Goal: Task Accomplishment & Management: Manage account settings

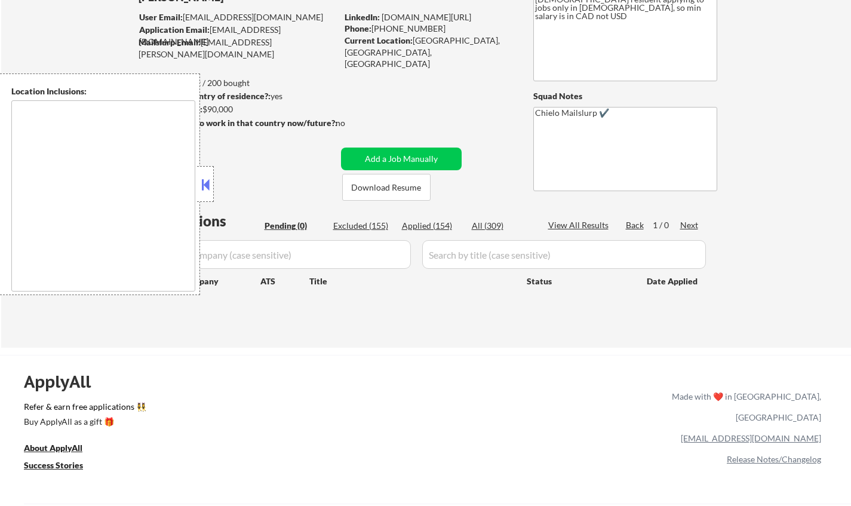
scroll to position [88, 0]
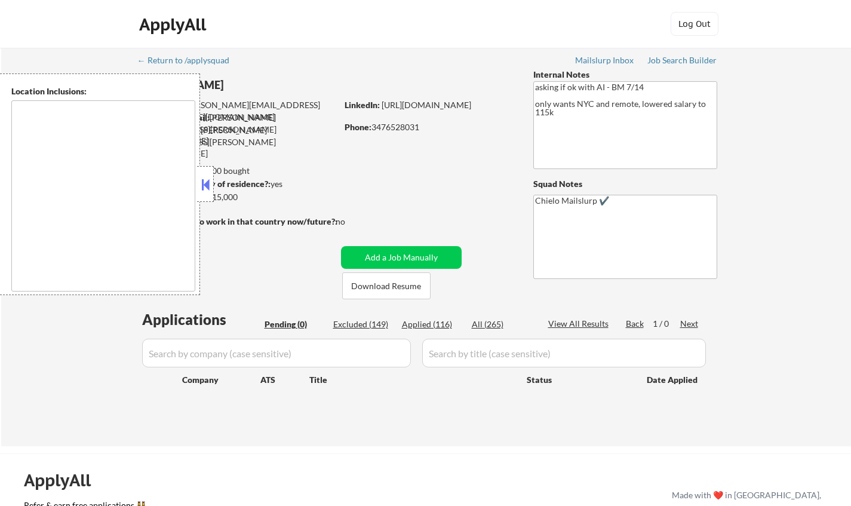
type textarea "Manhattan, NY Brooklyn, NY Queens, NY Jersey City, NJ Hoboken, NJ Weehawken, NJ…"
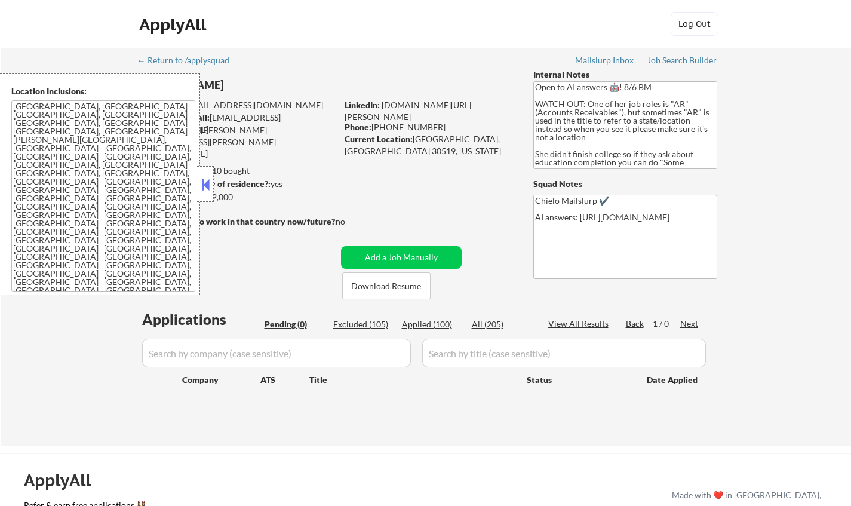
click at [205, 189] on button at bounding box center [205, 185] width 13 height 18
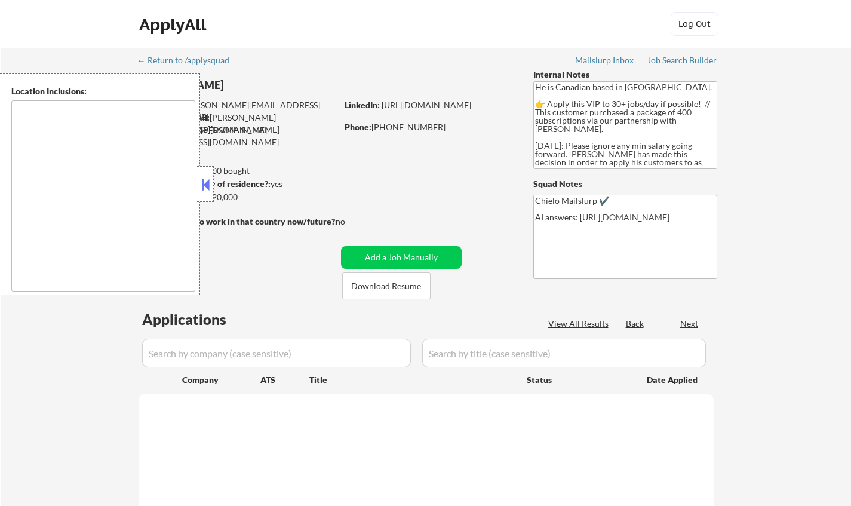
type textarea "Toronto, ON Etobicoke, ON Scarborough, ON North York, ON East York, ON York, ON…"
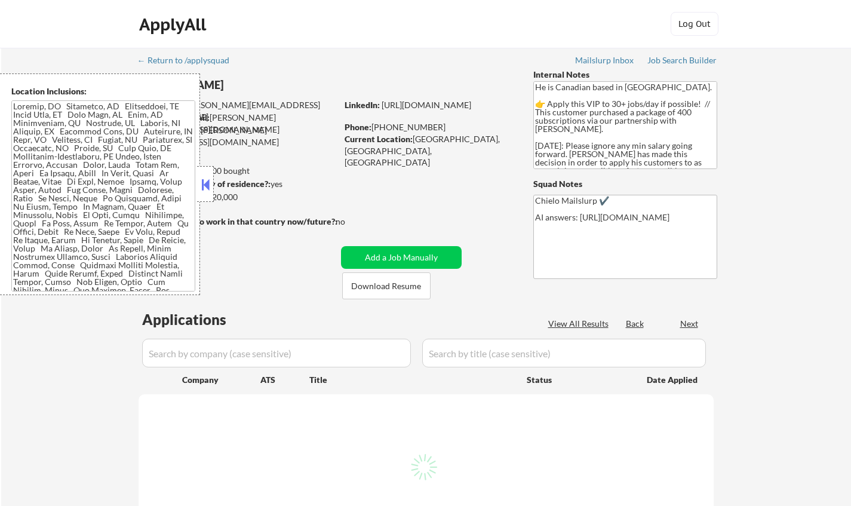
select select ""pending""
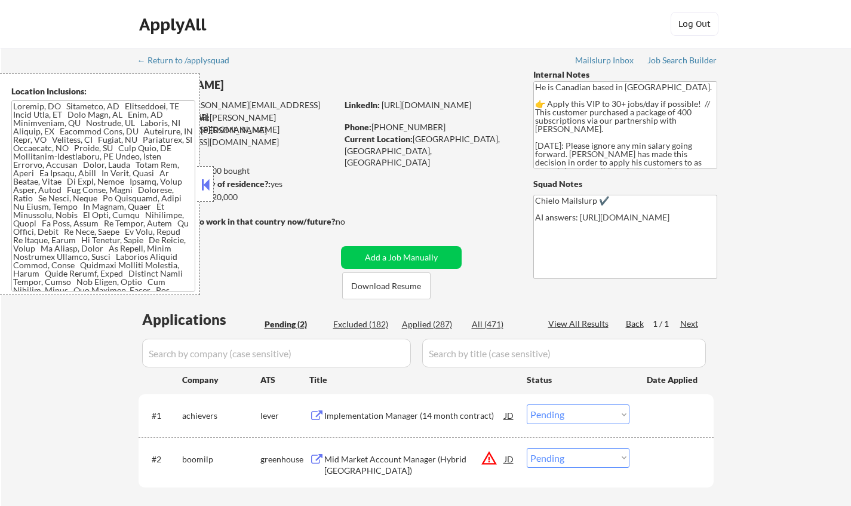
click at [204, 183] on button at bounding box center [205, 185] width 13 height 18
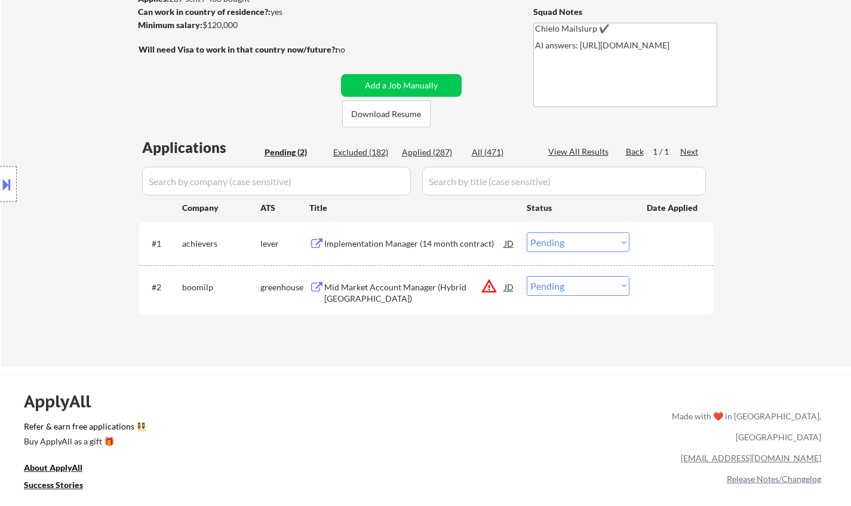
scroll to position [119, 0]
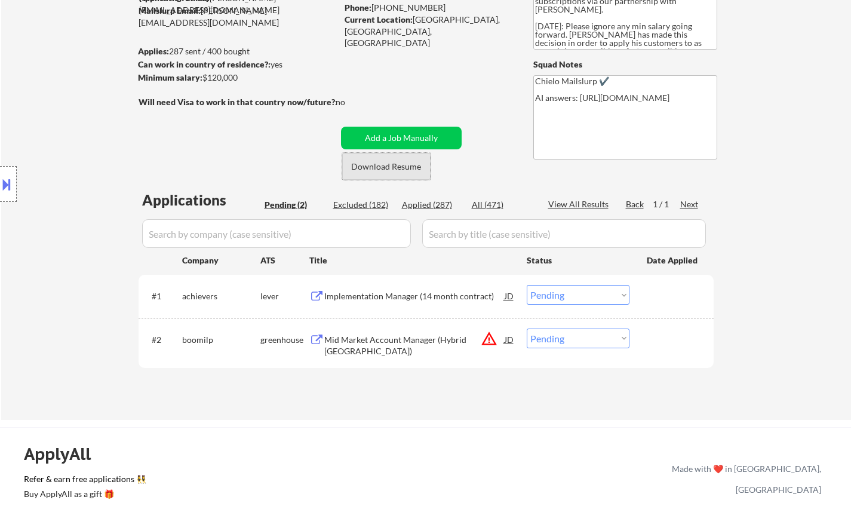
click at [383, 158] on button "Download Resume" at bounding box center [386, 166] width 88 height 27
click at [365, 298] on div "Implementation Manager (14 month contract)" at bounding box center [414, 296] width 180 height 12
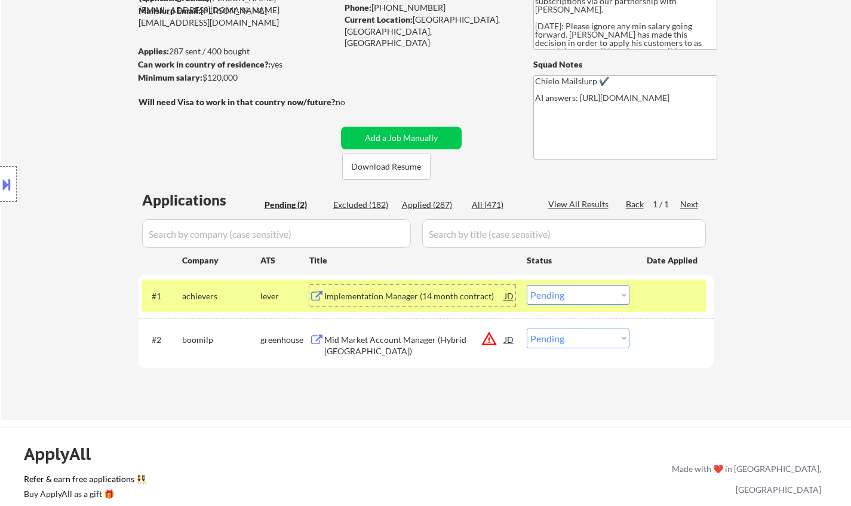
click at [0, 199] on div at bounding box center [8, 184] width 17 height 36
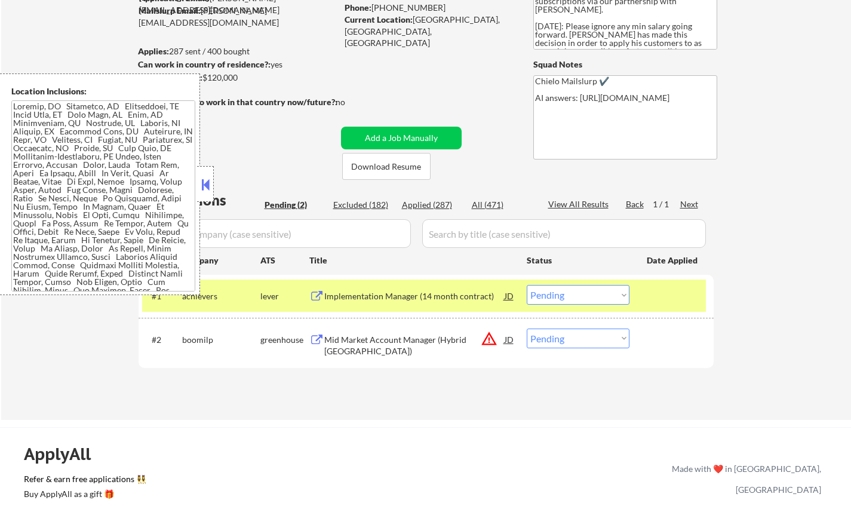
click at [209, 177] on button at bounding box center [205, 185] width 13 height 18
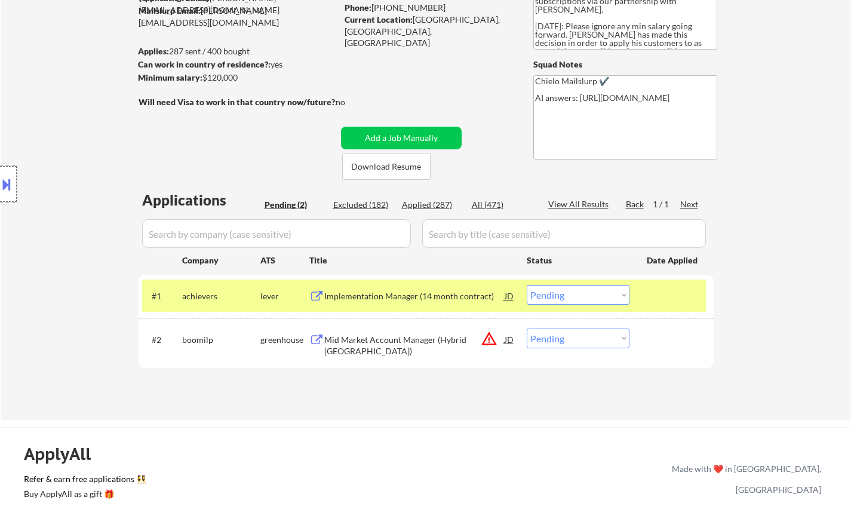
click at [0, 199] on div at bounding box center [8, 184] width 17 height 36
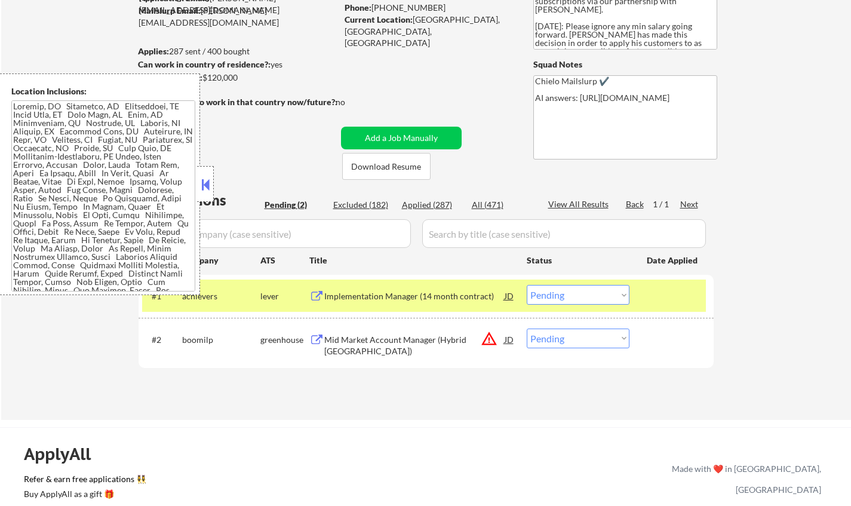
drag, startPoint x: 209, startPoint y: 177, endPoint x: 462, endPoint y: 289, distance: 276.7
click at [208, 177] on button at bounding box center [205, 185] width 13 height 18
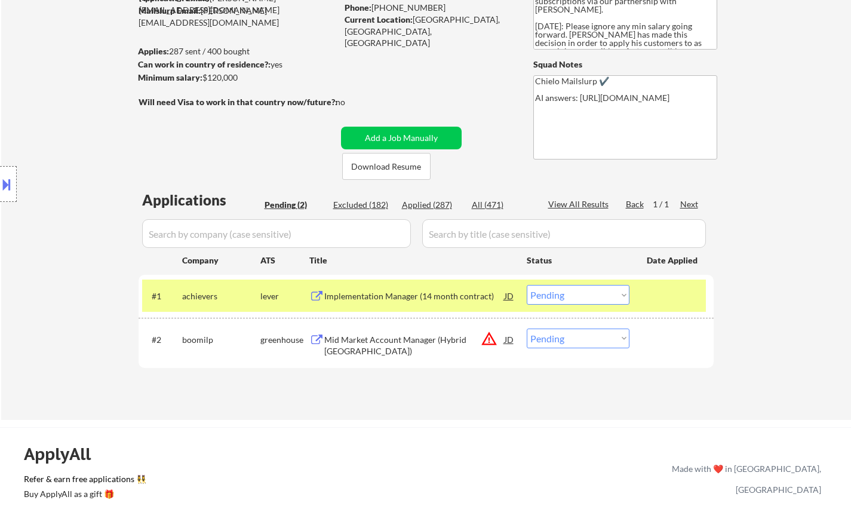
click at [580, 292] on select "Choose an option... Pending Applied Excluded (Questions) Excluded (Expired) Exc…" at bounding box center [578, 295] width 103 height 20
click at [527, 285] on select "Choose an option... Pending Applied Excluded (Questions) Excluded (Expired) Exc…" at bounding box center [578, 295] width 103 height 20
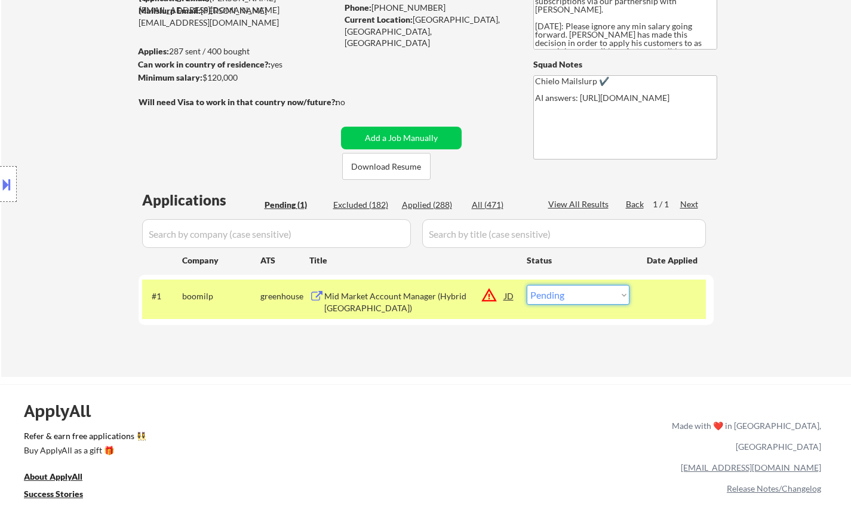
click at [586, 298] on select "Choose an option... Pending Applied Excluded (Questions) Excluded (Expired) Exc…" at bounding box center [578, 295] width 103 height 20
click at [527, 285] on select "Choose an option... Pending Applied Excluded (Questions) Excluded (Expired) Exc…" at bounding box center [578, 295] width 103 height 20
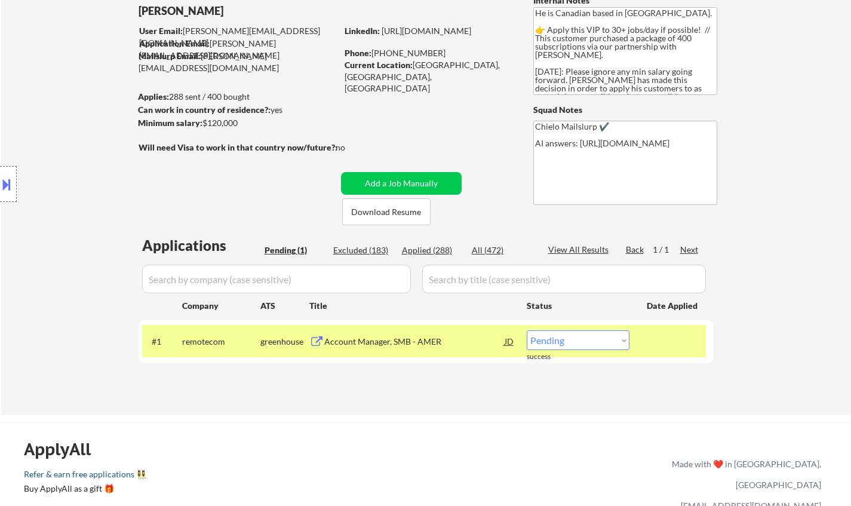
scroll to position [60, 0]
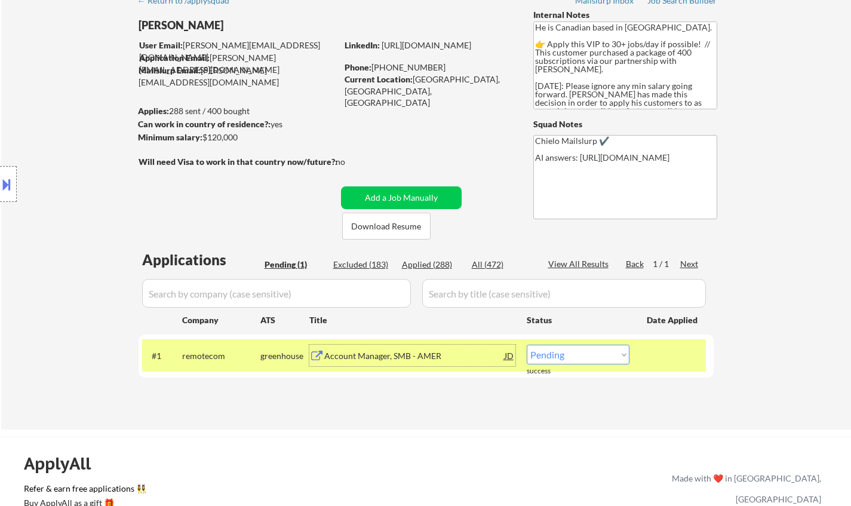
click at [361, 356] on div "Account Manager, SMB - AMER" at bounding box center [414, 356] width 180 height 12
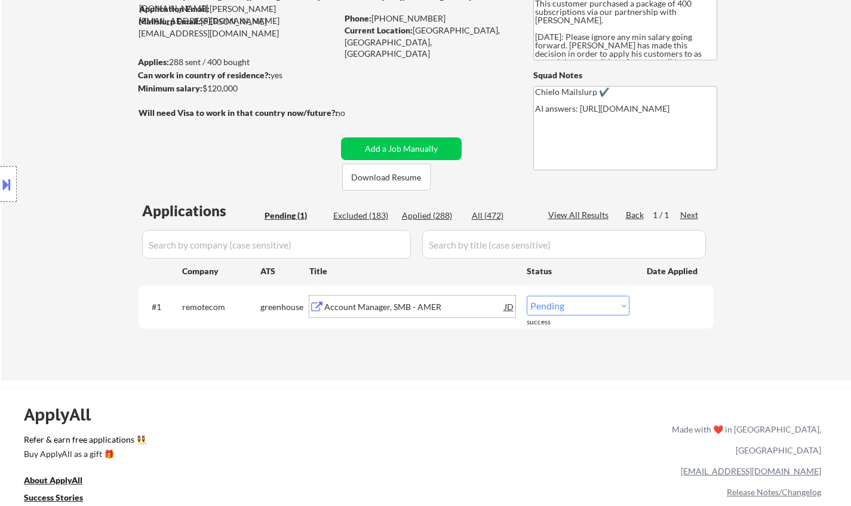
scroll to position [179, 0]
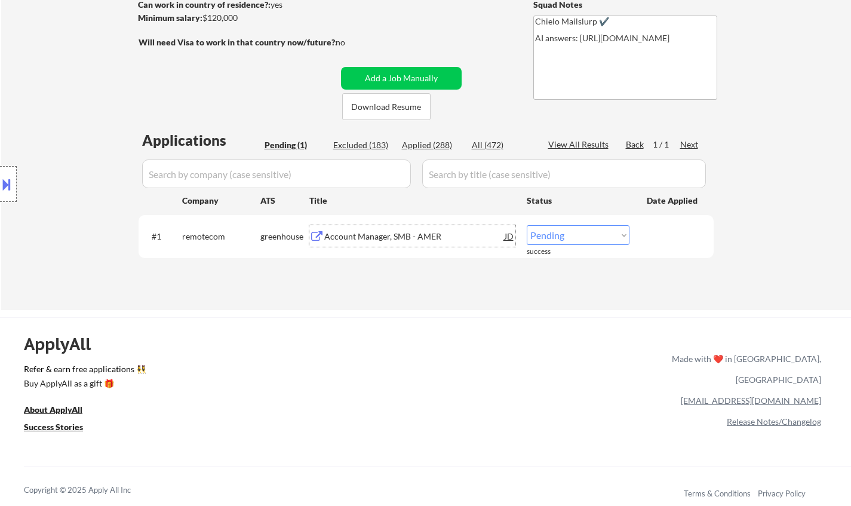
click at [564, 231] on select "Choose an option... Pending Applied Excluded (Questions) Excluded (Expired) Exc…" at bounding box center [578, 235] width 103 height 20
select select ""excluded""
click at [527, 225] on select "Choose an option... Pending Applied Excluded (Questions) Excluded (Expired) Exc…" at bounding box center [578, 235] width 103 height 20
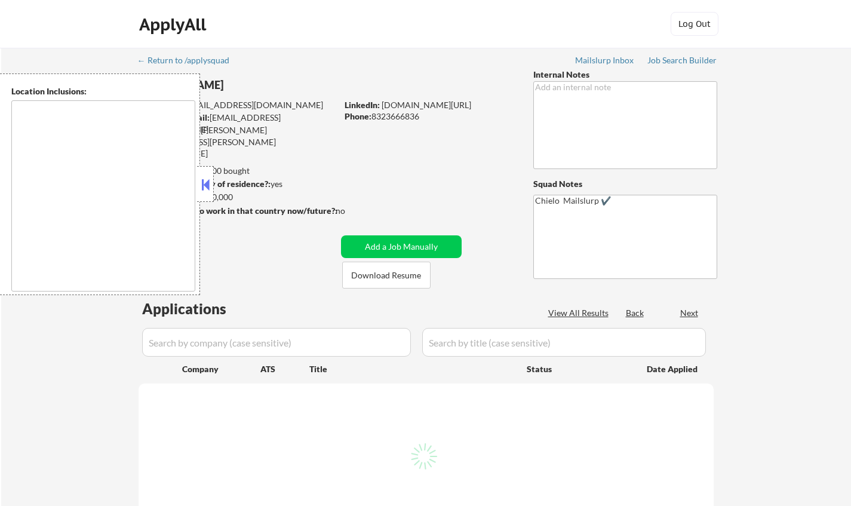
type textarea "[GEOGRAPHIC_DATA], [GEOGRAPHIC_DATA] [GEOGRAPHIC_DATA], [GEOGRAPHIC_DATA] [GEOG…"
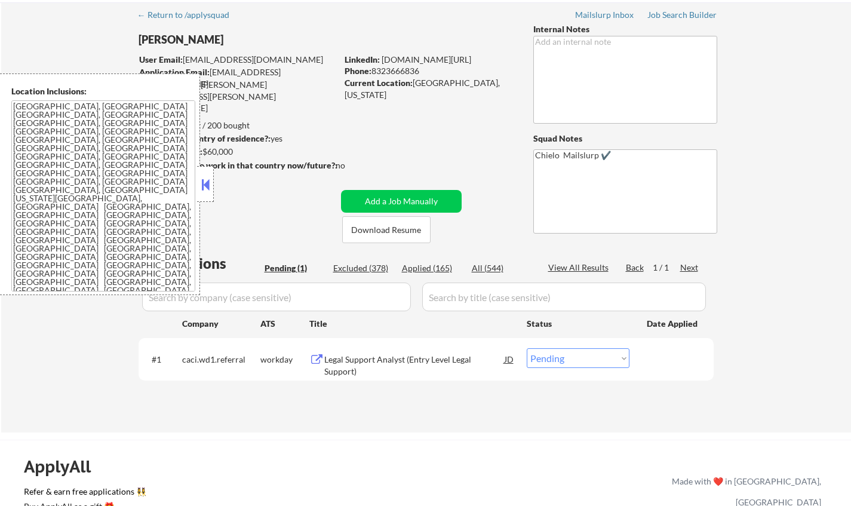
scroll to position [60, 0]
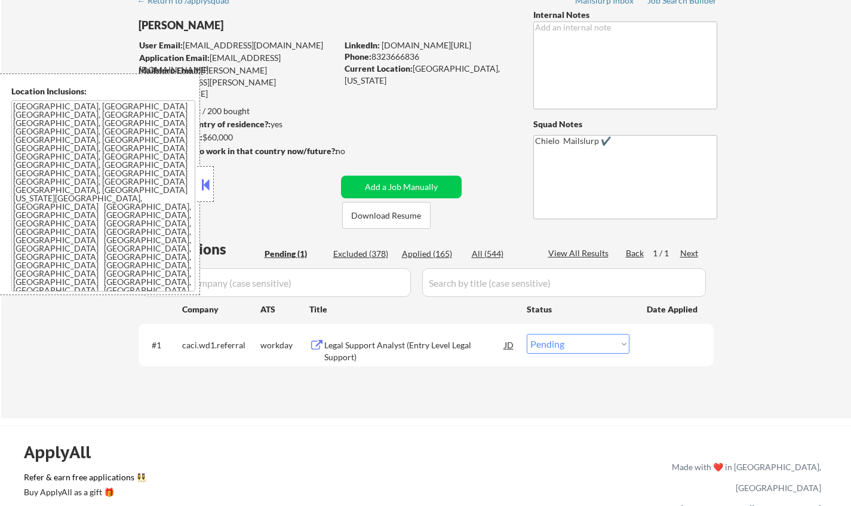
click at [202, 181] on button at bounding box center [205, 185] width 13 height 18
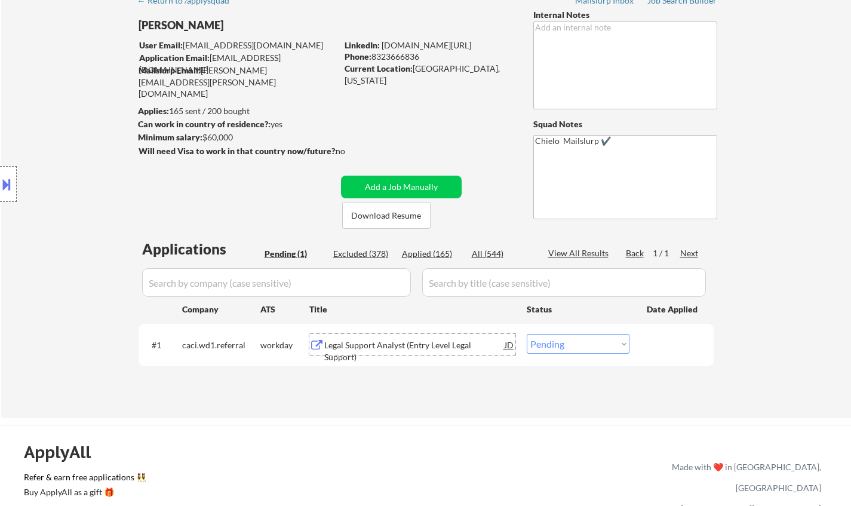
click at [368, 350] on div "Legal Support Analyst (Entry Level Legal Support)" at bounding box center [414, 350] width 180 height 23
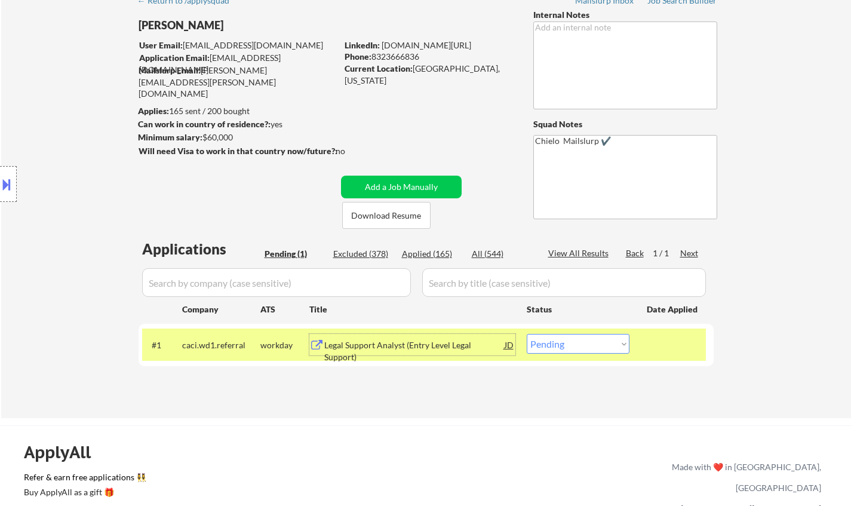
drag, startPoint x: 582, startPoint y: 349, endPoint x: 591, endPoint y: 351, distance: 9.3
click at [582, 349] on select "Choose an option... Pending Applied Excluded (Questions) Excluded (Expired) Exc…" at bounding box center [578, 344] width 103 height 20
select select ""excluded__expired_""
click at [527, 334] on select "Choose an option... Pending Applied Excluded (Questions) Excluded (Expired) Exc…" at bounding box center [578, 344] width 103 height 20
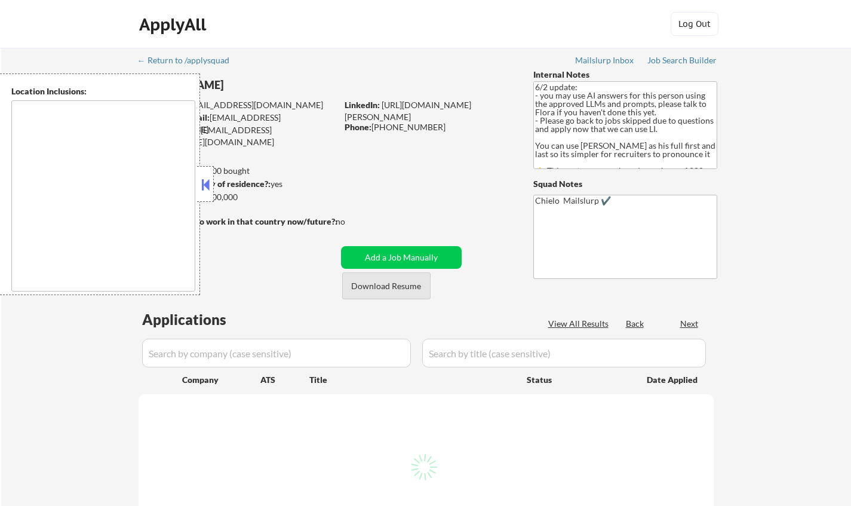
select select ""pending""
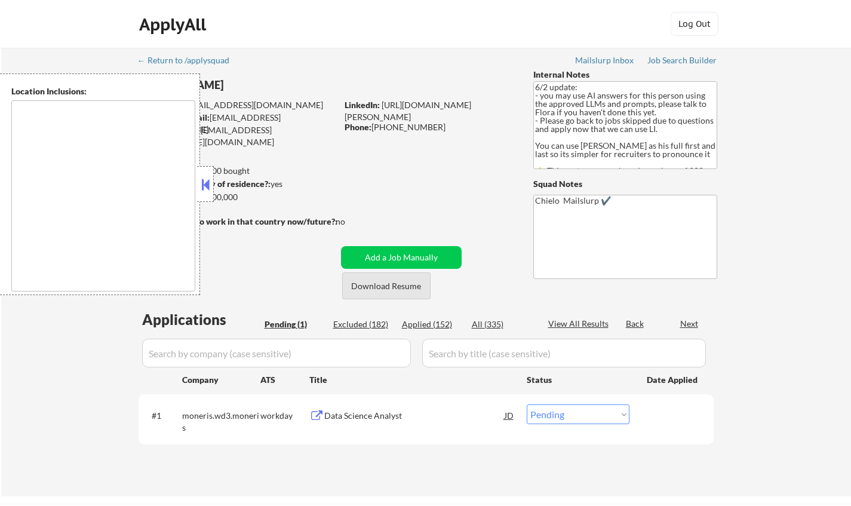
type textarea "Toronto, Ontario Mississauga, Ontario Brampton, Ontario Markham, Ontario Vaugha…"
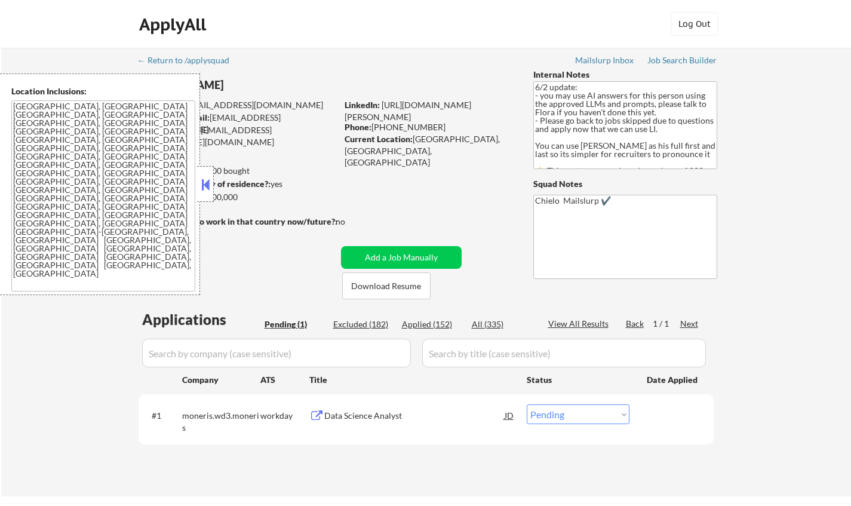
scroll to position [119, 0]
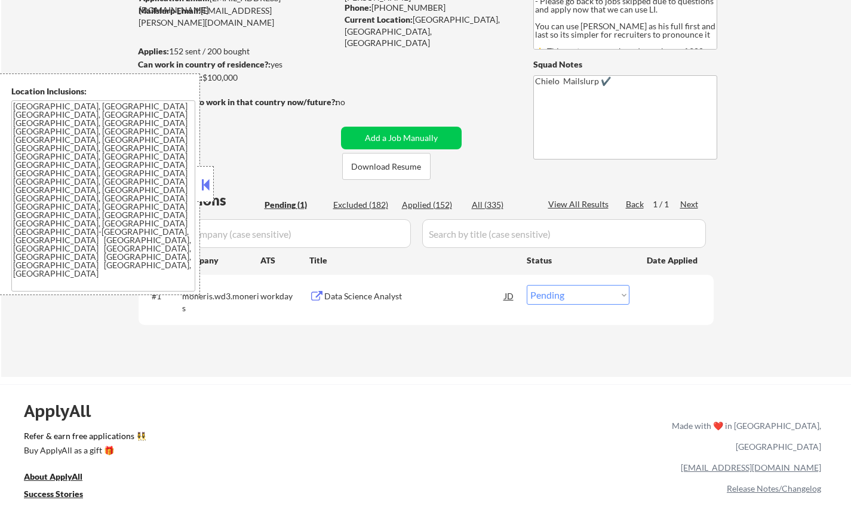
click at [205, 185] on button at bounding box center [205, 185] width 13 height 18
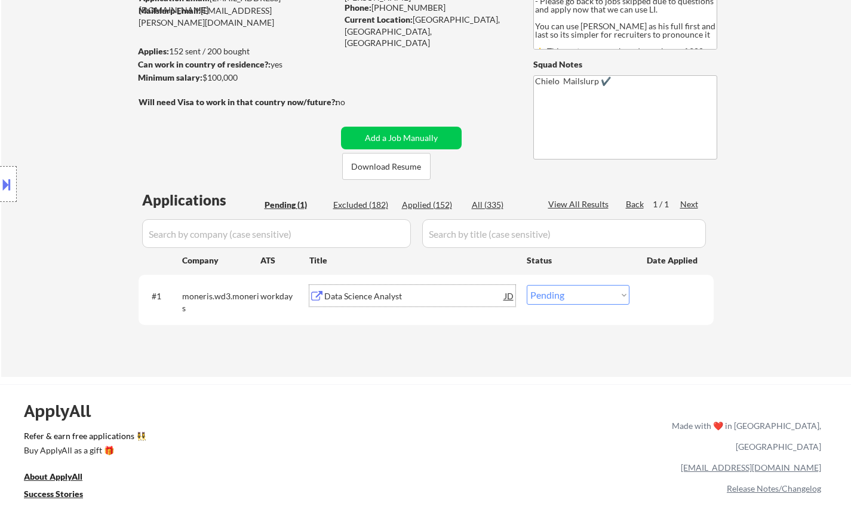
drag, startPoint x: 363, startPoint y: 291, endPoint x: 361, endPoint y: 284, distance: 7.6
click at [362, 291] on div "Data Science Analyst" at bounding box center [414, 296] width 180 height 12
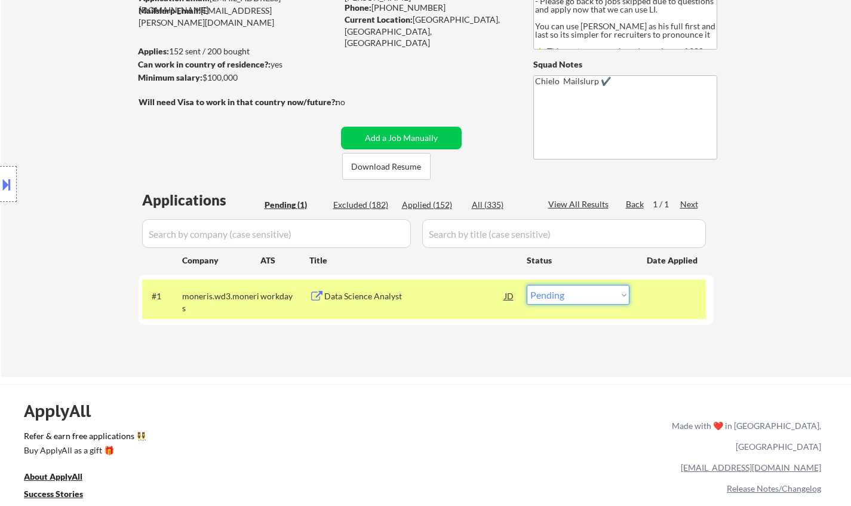
click at [564, 299] on select "Choose an option... Pending Applied Excluded (Questions) Excluded (Expired) Exc…" at bounding box center [578, 295] width 103 height 20
select select ""applied""
click at [527, 285] on select "Choose an option... Pending Applied Excluded (Questions) Excluded (Expired) Exc…" at bounding box center [578, 295] width 103 height 20
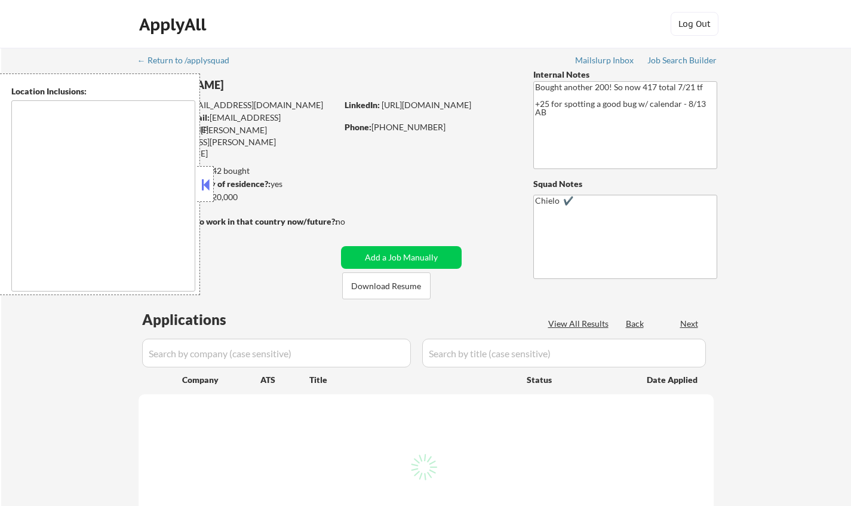
type textarea "[GEOGRAPHIC_DATA], [GEOGRAPHIC_DATA] [GEOGRAPHIC_DATA], [GEOGRAPHIC_DATA] [GEOG…"
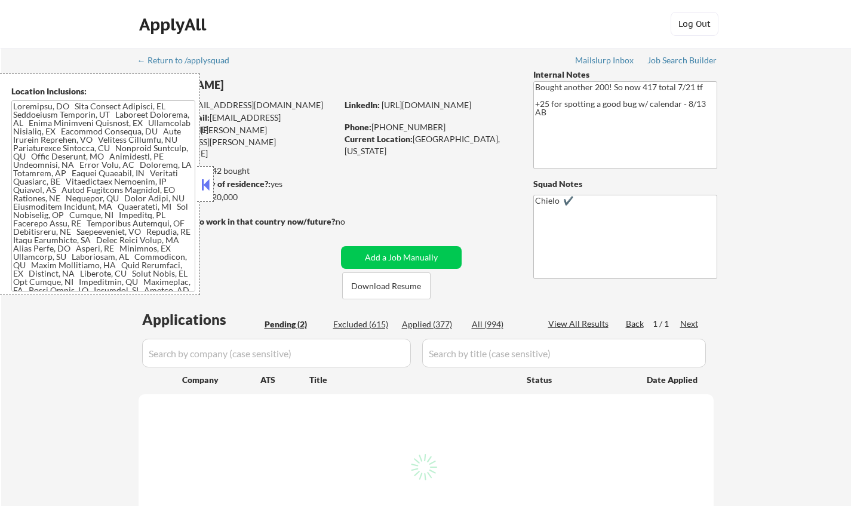
select select ""pending""
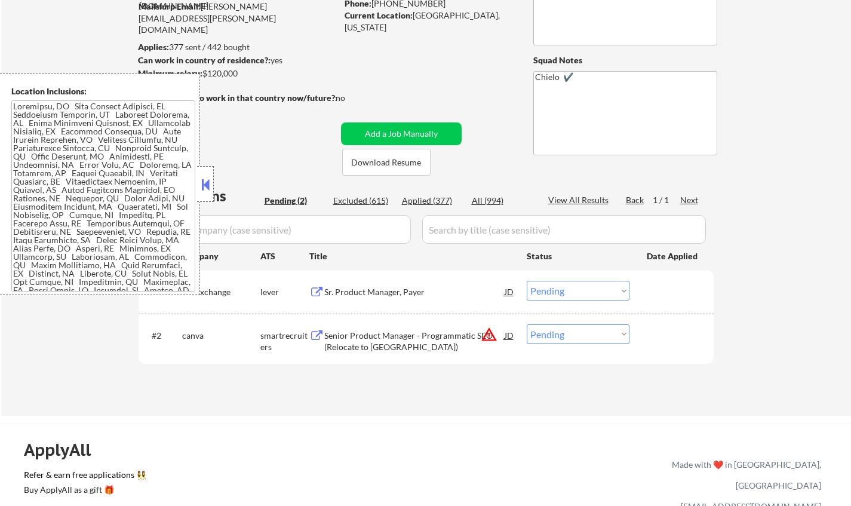
scroll to position [239, 0]
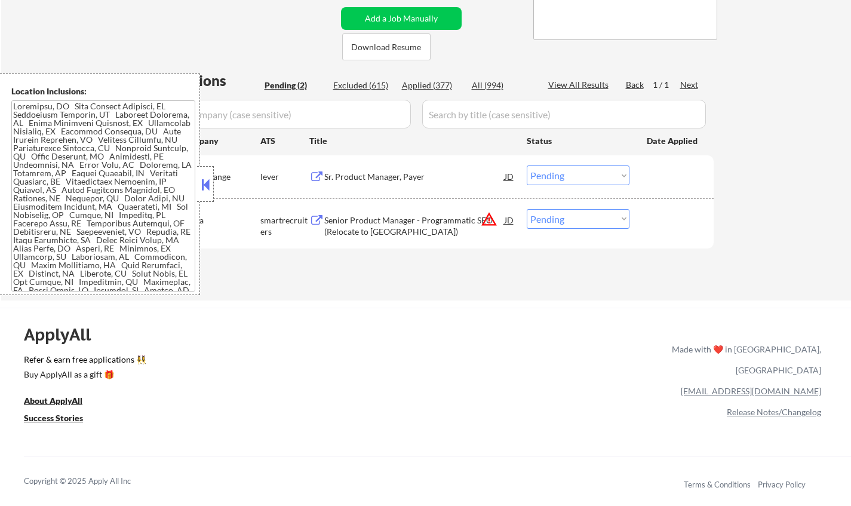
click at [211, 181] on button at bounding box center [205, 185] width 13 height 18
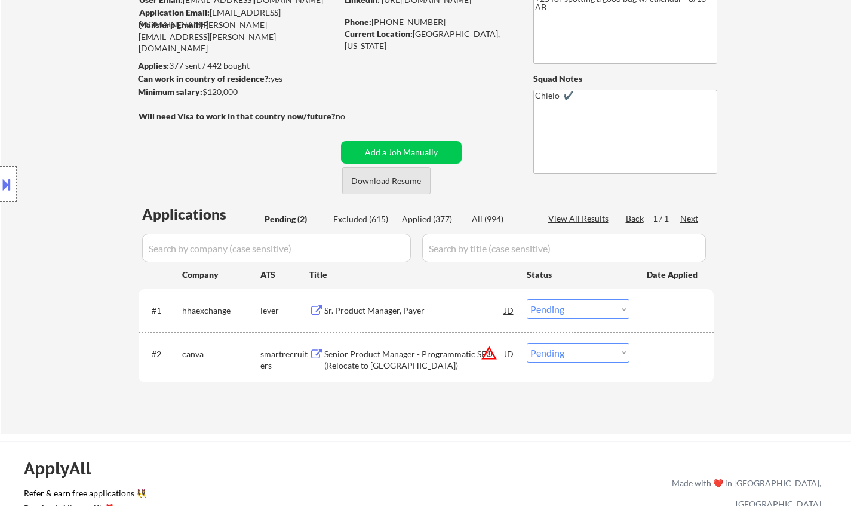
scroll to position [179, 0]
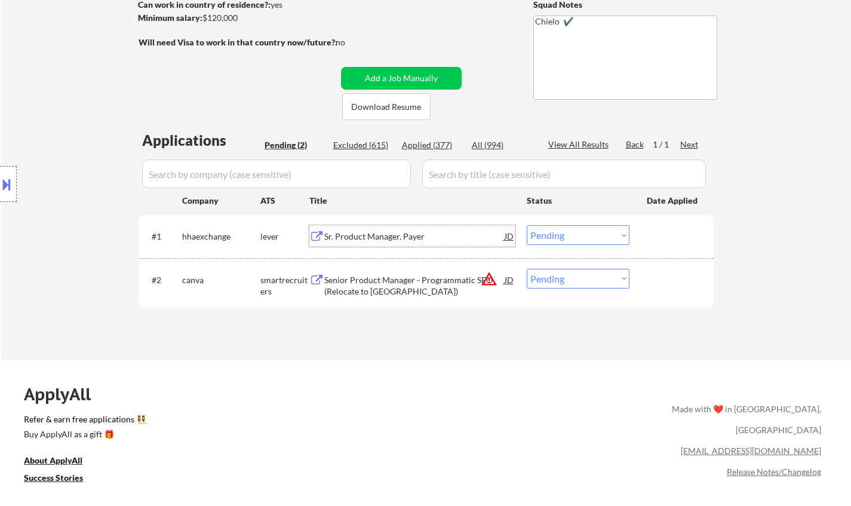
click at [386, 232] on div "Sr. Product Manager, Payer" at bounding box center [414, 237] width 180 height 12
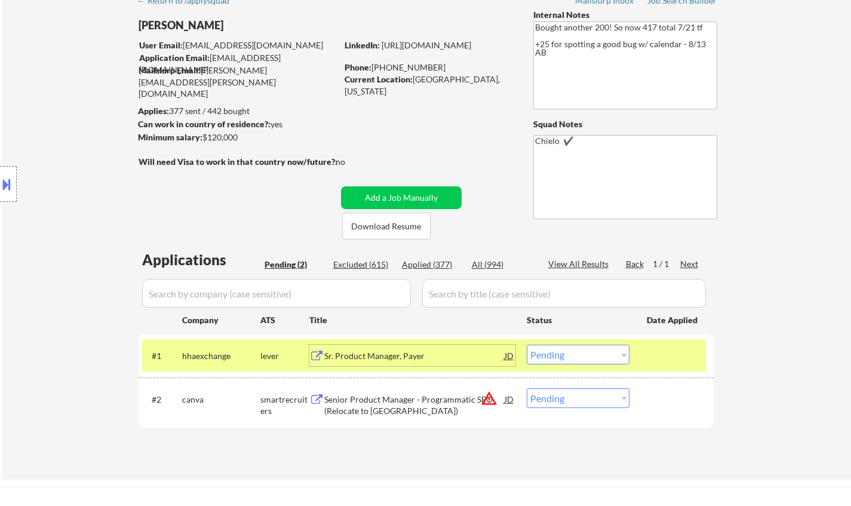
scroll to position [119, 0]
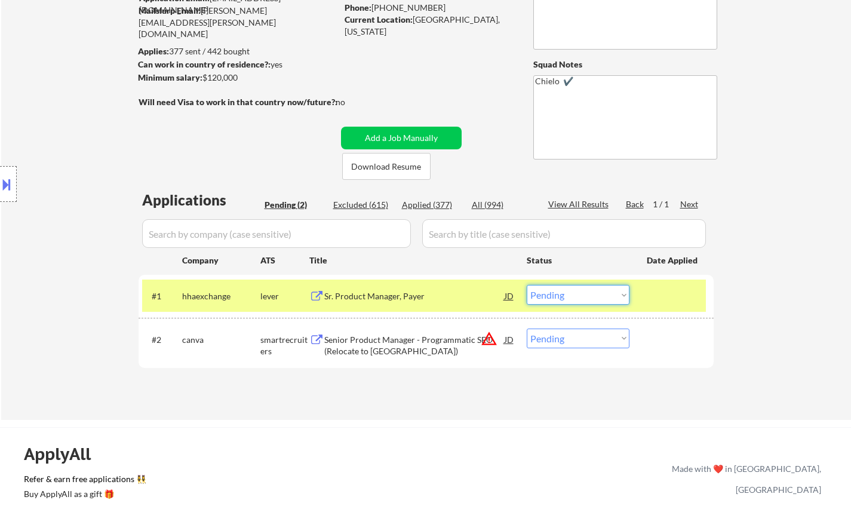
click at [597, 299] on select "Choose an option... Pending Applied Excluded (Questions) Excluded (Expired) Exc…" at bounding box center [578, 295] width 103 height 20
click at [527, 285] on select "Choose an option... Pending Applied Excluded (Questions) Excluded (Expired) Exc…" at bounding box center [578, 295] width 103 height 20
click at [508, 338] on div "JD" at bounding box center [509, 338] width 12 height 21
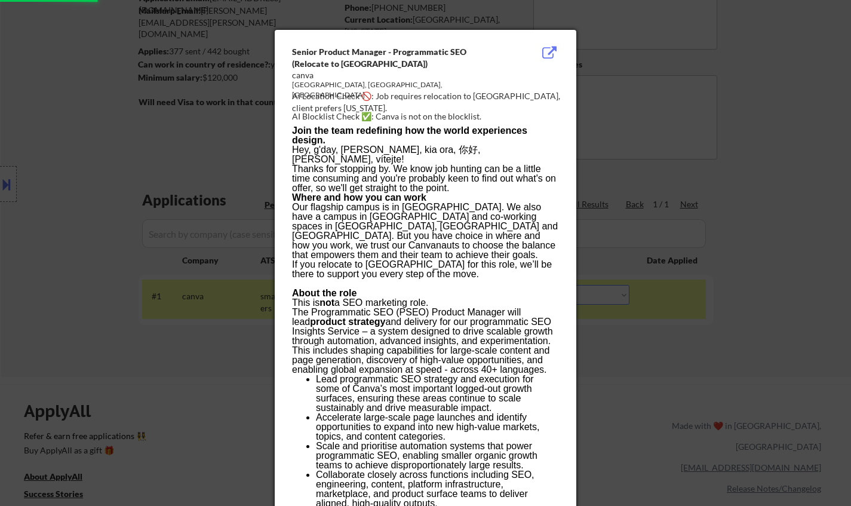
click at [742, 386] on div at bounding box center [425, 253] width 851 height 506
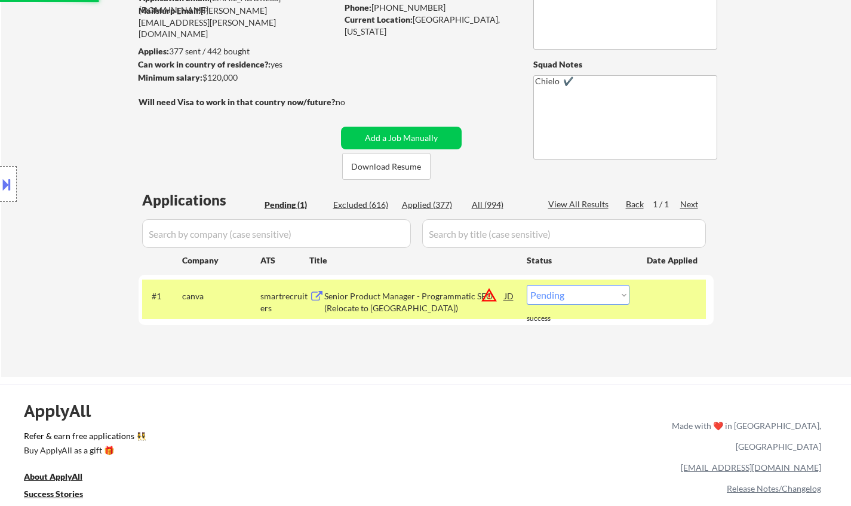
click at [588, 298] on select "Choose an option... Pending Applied Excluded (Questions) Excluded (Expired) Exc…" at bounding box center [578, 295] width 103 height 20
select select ""excluded__location_""
click at [527, 285] on select "Choose an option... Pending Applied Excluded (Questions) Excluded (Expired) Exc…" at bounding box center [578, 295] width 103 height 20
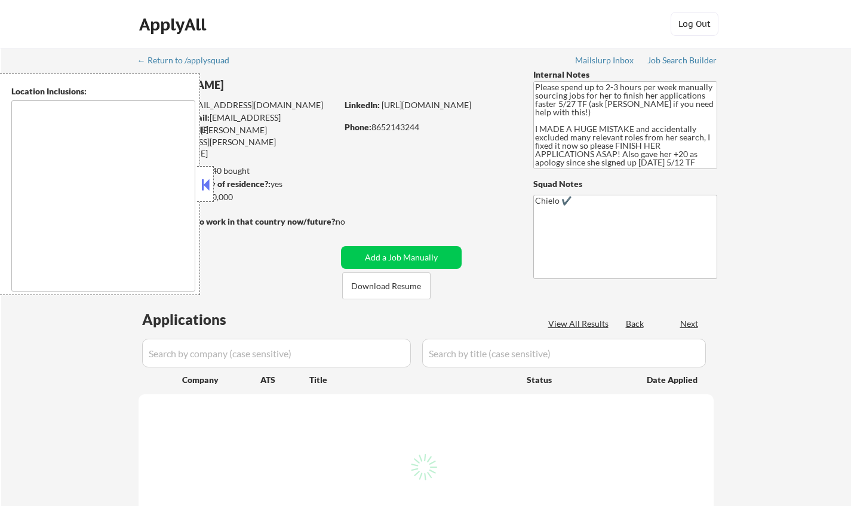
type textarea "[GEOGRAPHIC_DATA], [GEOGRAPHIC_DATA] [GEOGRAPHIC_DATA], [GEOGRAPHIC_DATA] [GEOG…"
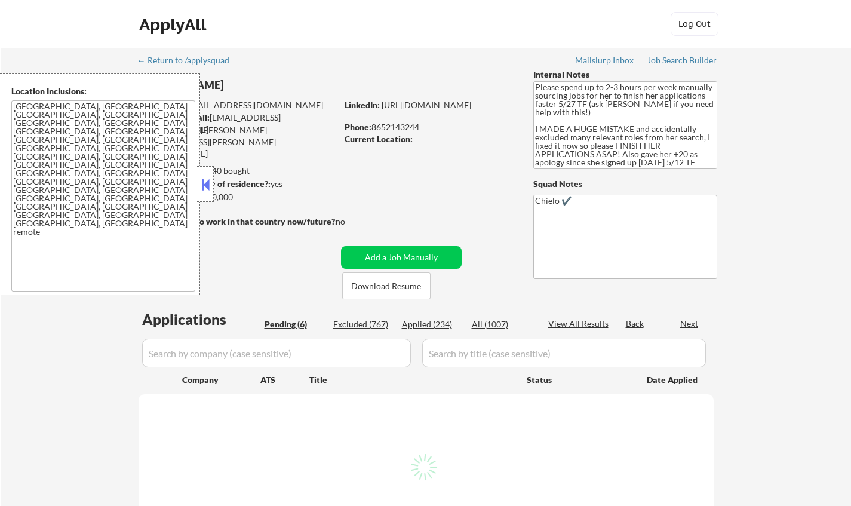
click at [198, 189] on div at bounding box center [205, 184] width 17 height 36
select select ""pending""
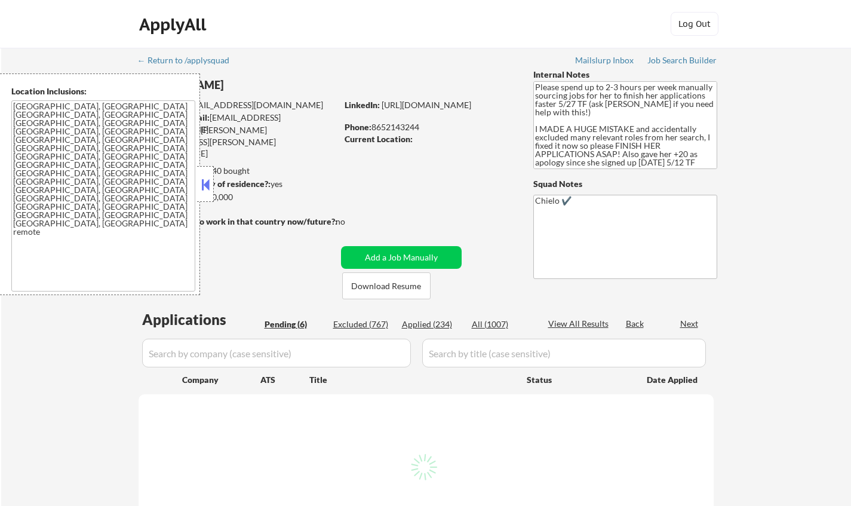
select select ""pending""
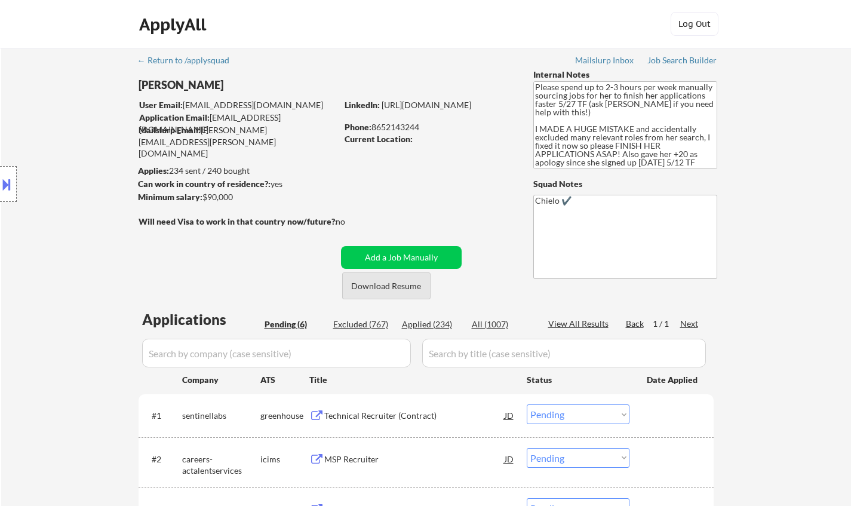
click at [409, 285] on button "Download Resume" at bounding box center [386, 285] width 88 height 27
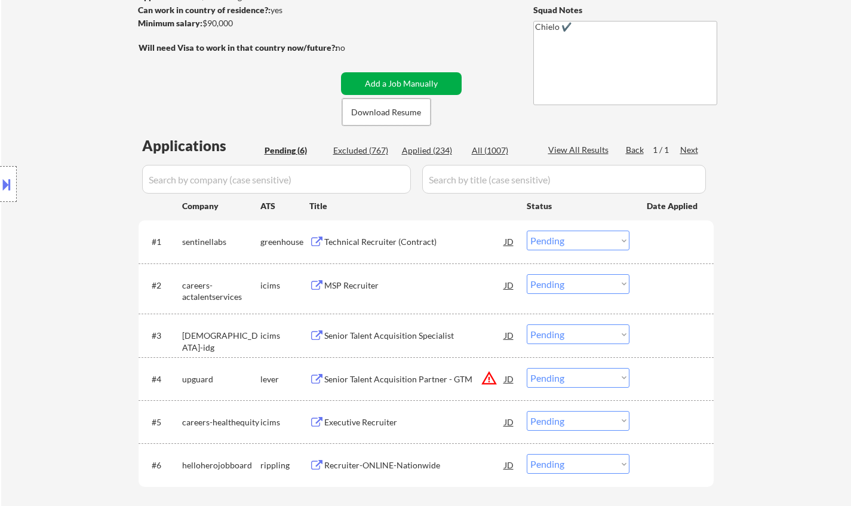
scroll to position [179, 0]
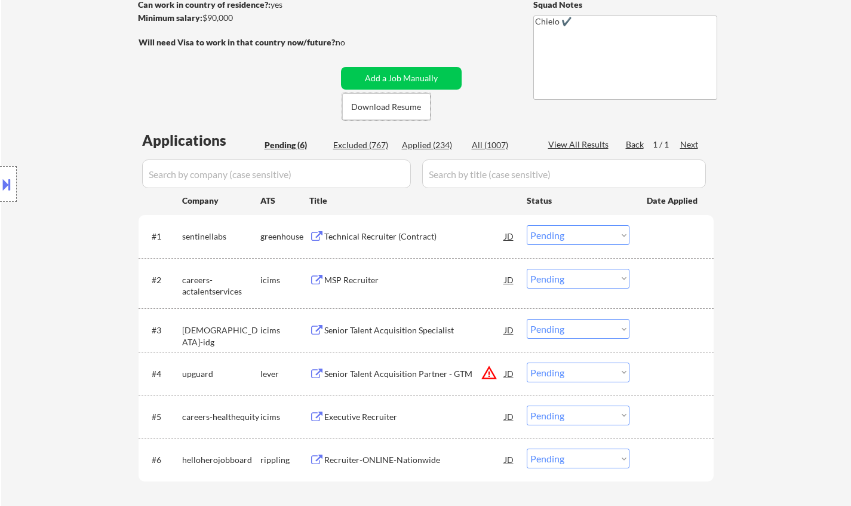
click at [371, 239] on div "Technical Recruiter (Contract)" at bounding box center [414, 237] width 180 height 12
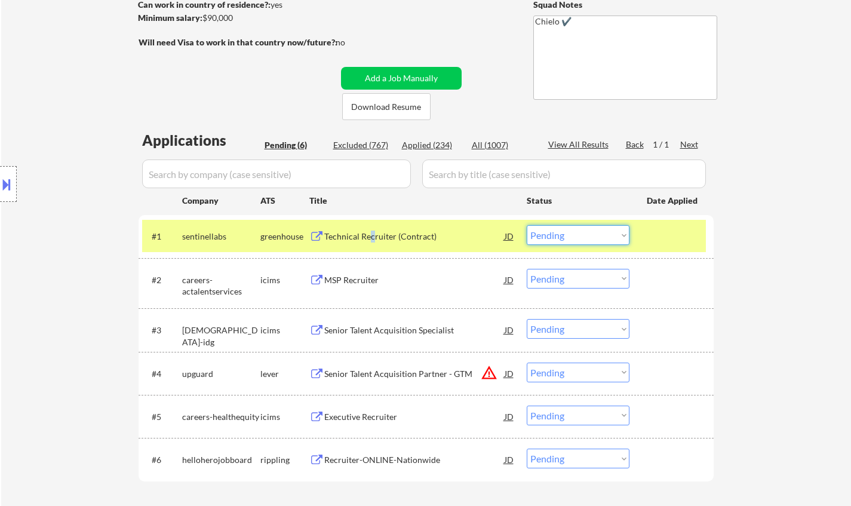
drag, startPoint x: 594, startPoint y: 231, endPoint x: 594, endPoint y: 244, distance: 12.5
click at [594, 231] on select "Choose an option... Pending Applied Excluded (Questions) Excluded (Expired) Exc…" at bounding box center [578, 235] width 103 height 20
click at [527, 225] on select "Choose an option... Pending Applied Excluded (Questions) Excluded (Expired) Exc…" at bounding box center [578, 235] width 103 height 20
select select ""pending""
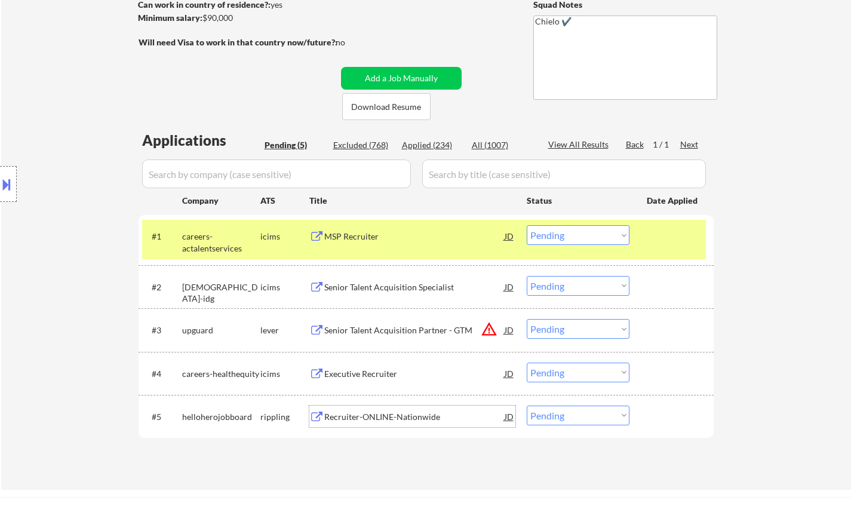
click at [384, 416] on div "Recruiter-ONLINE-Nationwide" at bounding box center [414, 417] width 180 height 12
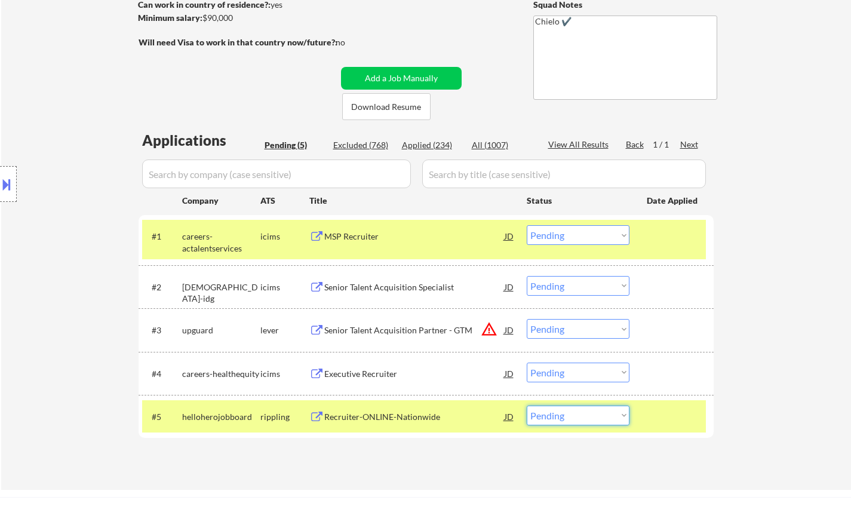
click at [609, 420] on select "Choose an option... Pending Applied Excluded (Questions) Excluded (Expired) Exc…" at bounding box center [578, 415] width 103 height 20
select select ""excluded__salary_""
click at [527, 405] on select "Choose an option... Pending Applied Excluded (Questions) Excluded (Expired) Exc…" at bounding box center [578, 415] width 103 height 20
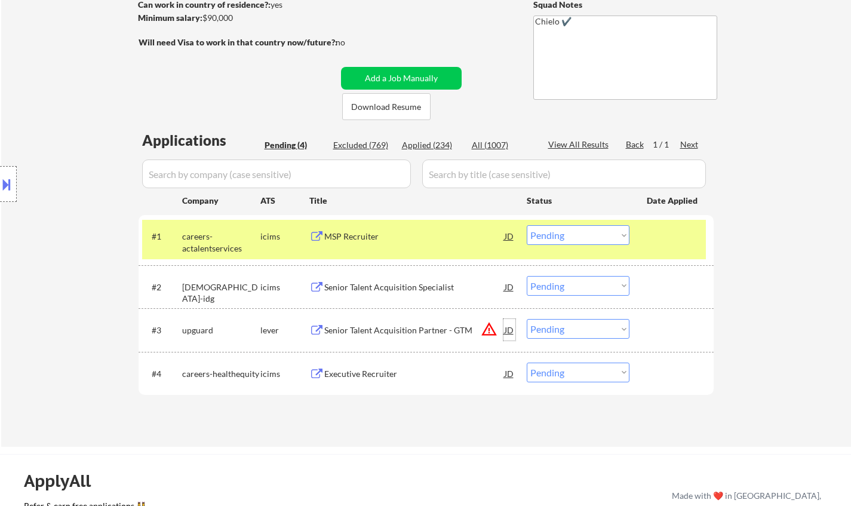
click at [504, 327] on div "JD" at bounding box center [509, 329] width 12 height 21
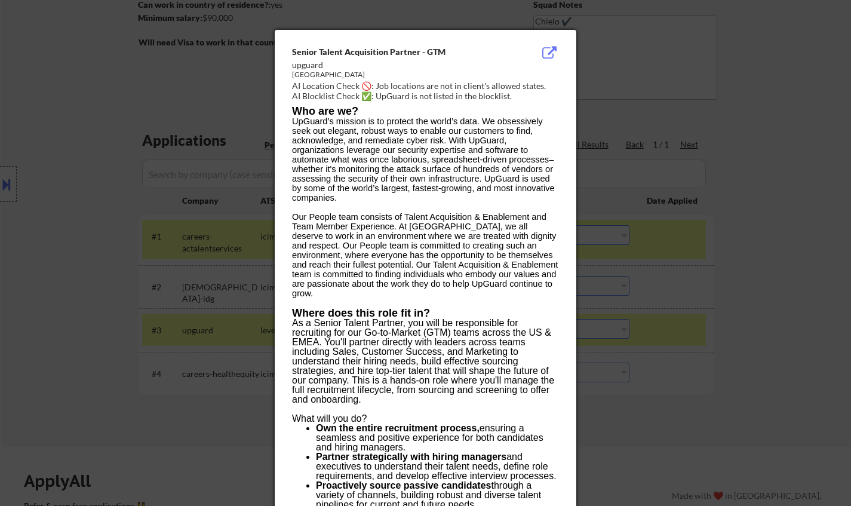
click at [723, 365] on div at bounding box center [425, 253] width 851 height 506
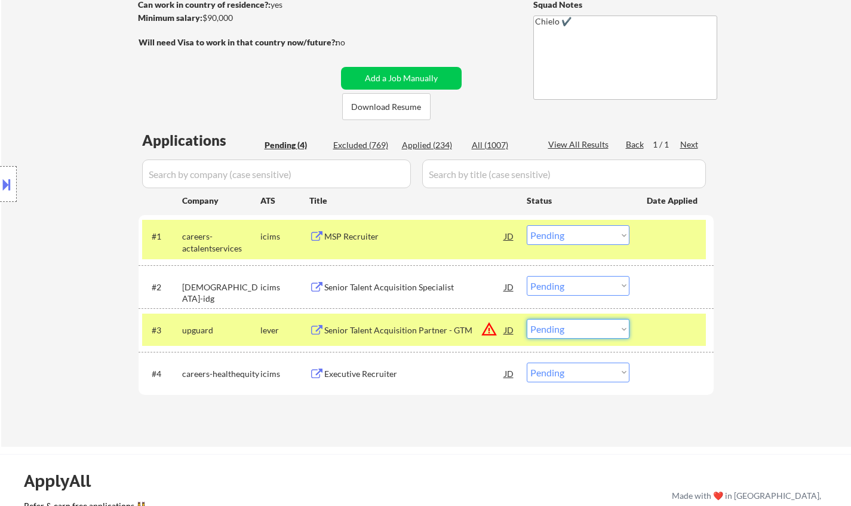
click at [566, 326] on select "Choose an option... Pending Applied Excluded (Questions) Excluded (Expired) Exc…" at bounding box center [578, 329] width 103 height 20
click at [527, 319] on select "Choose an option... Pending Applied Excluded (Questions) Excluded (Expired) Exc…" at bounding box center [578, 329] width 103 height 20
select select ""pending""
